Goal: Transaction & Acquisition: Purchase product/service

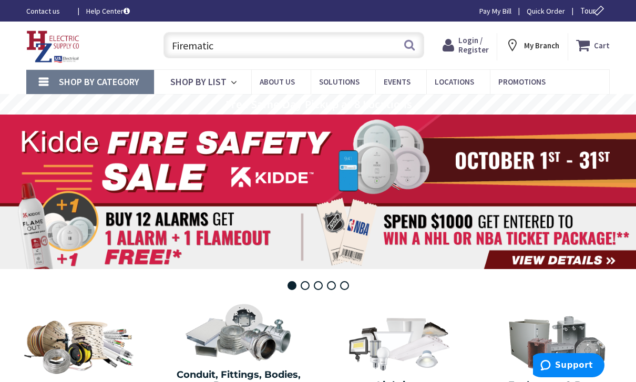
type input "Firematic"
click at [407, 50] on button "Search" at bounding box center [409, 45] width 14 height 24
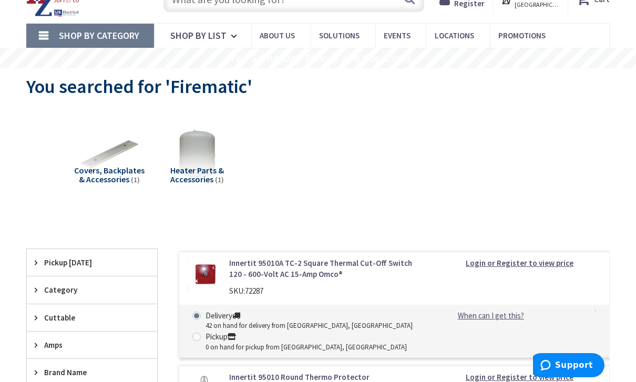
scroll to position [47, 0]
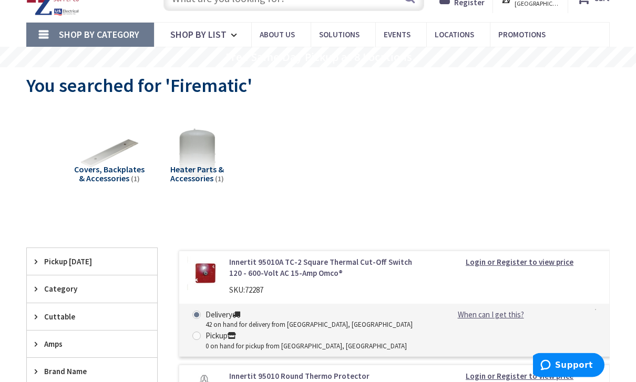
click at [395, 257] on link "Innertit 95010A TC-2 Square Thermal Cut-Off Switch 120 - 600-Volt AC 15-Amp Omc…" at bounding box center [325, 268] width 193 height 23
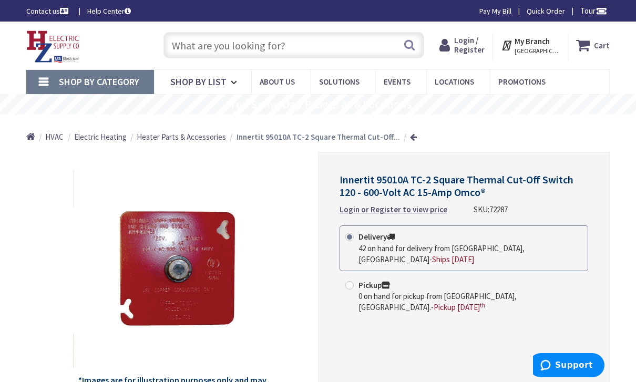
click at [273, 58] on input "text" at bounding box center [293, 45] width 261 height 26
click at [302, 45] on input "text" at bounding box center [293, 45] width 261 height 26
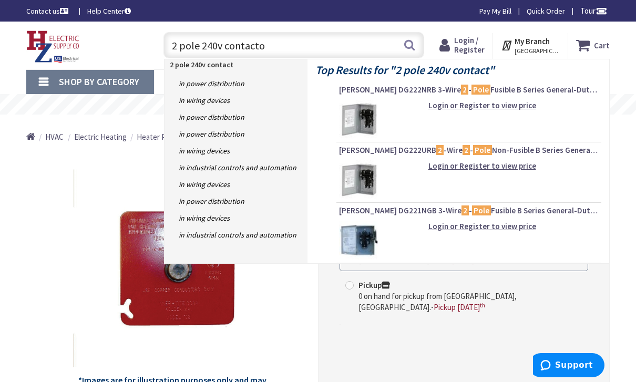
type input "2 pole 240v contactor"
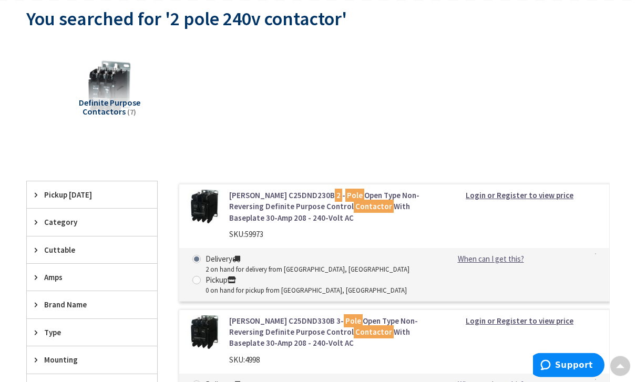
scroll to position [114, 0]
click at [394, 204] on link "Eaton C25DND230B 2 - Pole Open Type Non-Reversing Definite Purpose Control Cont…" at bounding box center [325, 207] width 193 height 34
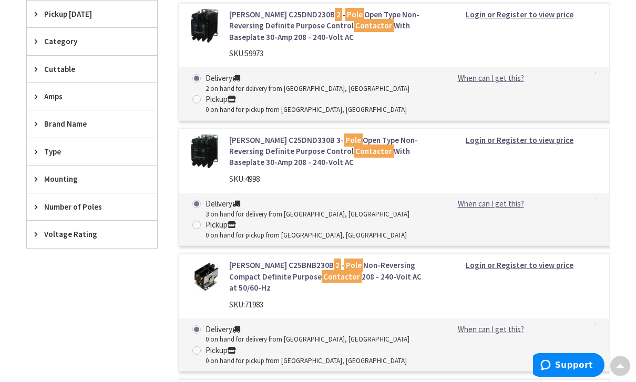
scroll to position [295, 0]
click at [239, 270] on link "Eaton C25BNB230B 2 - Pole Non-Reversing Compact Definite Purpose Contactor 208 …" at bounding box center [325, 277] width 193 height 34
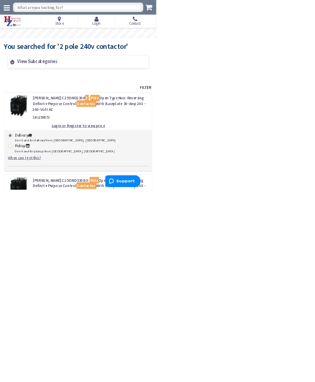
click at [59, 14] on input "text" at bounding box center [157, 14] width 263 height 19
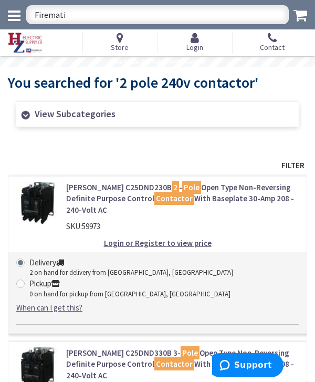
type input "Firematic"
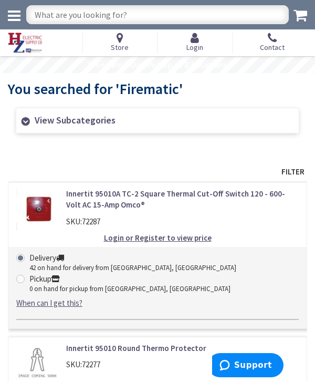
click at [80, 198] on link "Innertit 95010A TC-2 Square Thermal Cut-Off Switch 120 - 600-Volt AC 15-Amp Omc…" at bounding box center [182, 199] width 233 height 23
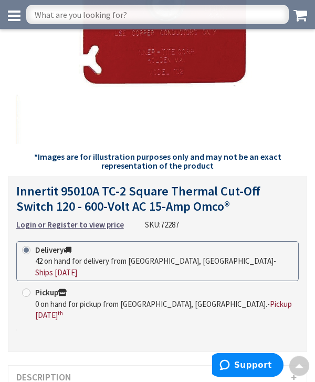
scroll to position [245, 0]
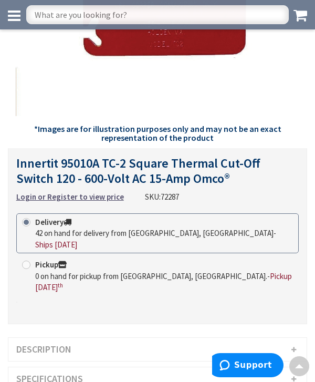
click at [45, 259] on label "Pickup 0 on hand for pickup from [GEOGRAPHIC_DATA], [GEOGRAPHIC_DATA]. - Pickup…" at bounding box center [157, 276] width 271 height 34
click at [32, 261] on input "Pickup 0 on hand for pickup from [GEOGRAPHIC_DATA], [GEOGRAPHIC_DATA]. - Pickup…" at bounding box center [28, 264] width 7 height 7
radio input "true"
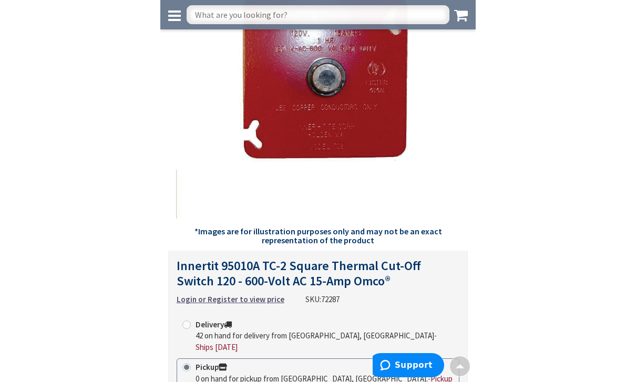
scroll to position [0, 0]
